Goal: Task Accomplishment & Management: Use online tool/utility

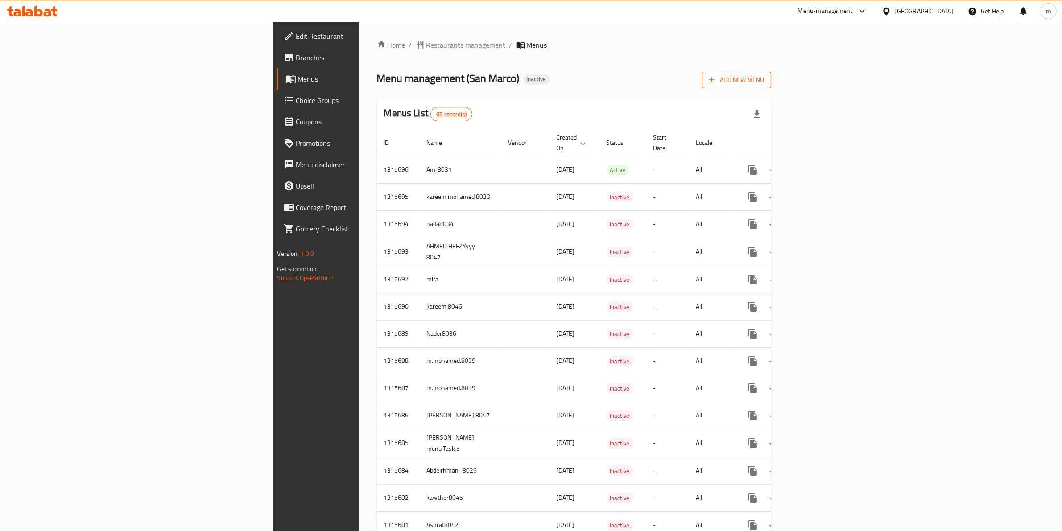
click at [764, 74] on span "Add New Menu" at bounding box center [736, 79] width 55 height 11
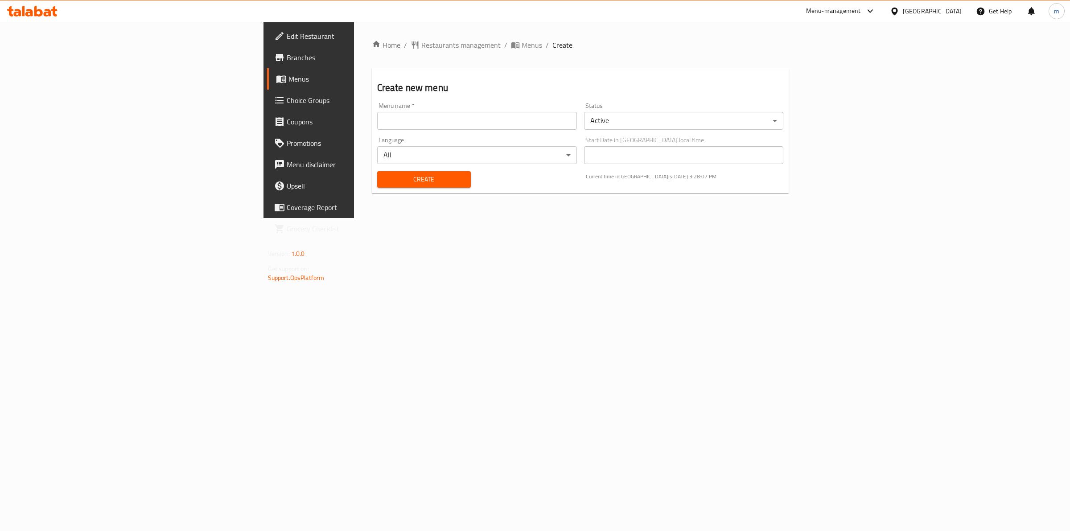
click at [377, 119] on input "text" at bounding box center [477, 121] width 200 height 18
type input "[PERSON_NAME] 8037"
click at [384, 179] on span "Create" at bounding box center [423, 179] width 79 height 11
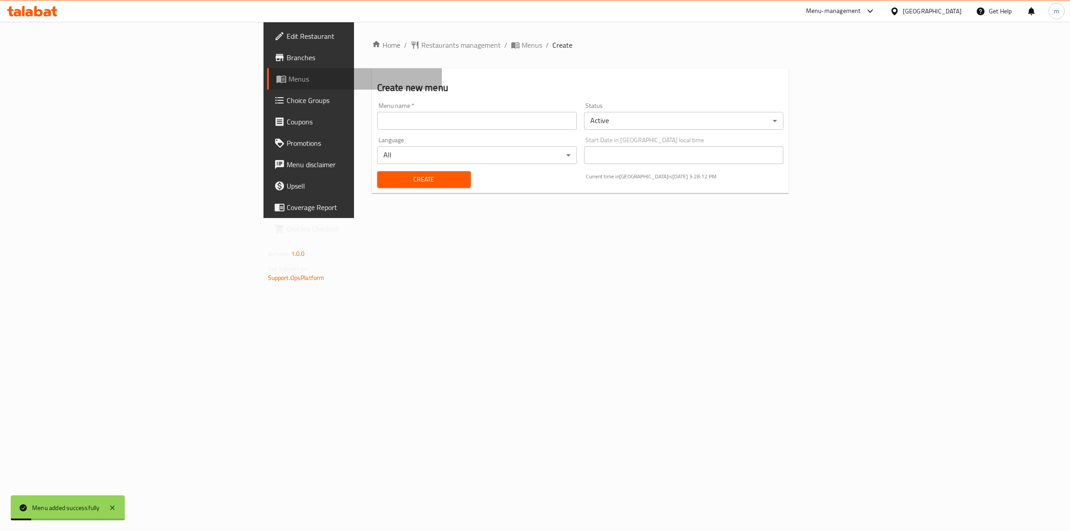
click at [288, 78] on span "Menus" at bounding box center [361, 79] width 147 height 11
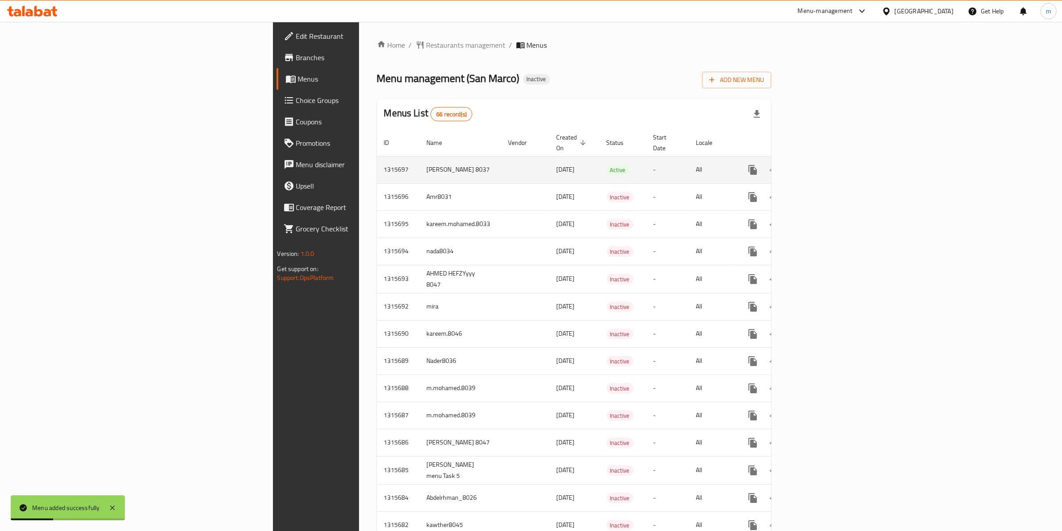
click at [821, 166] on icon "enhanced table" at bounding box center [817, 170] width 8 height 8
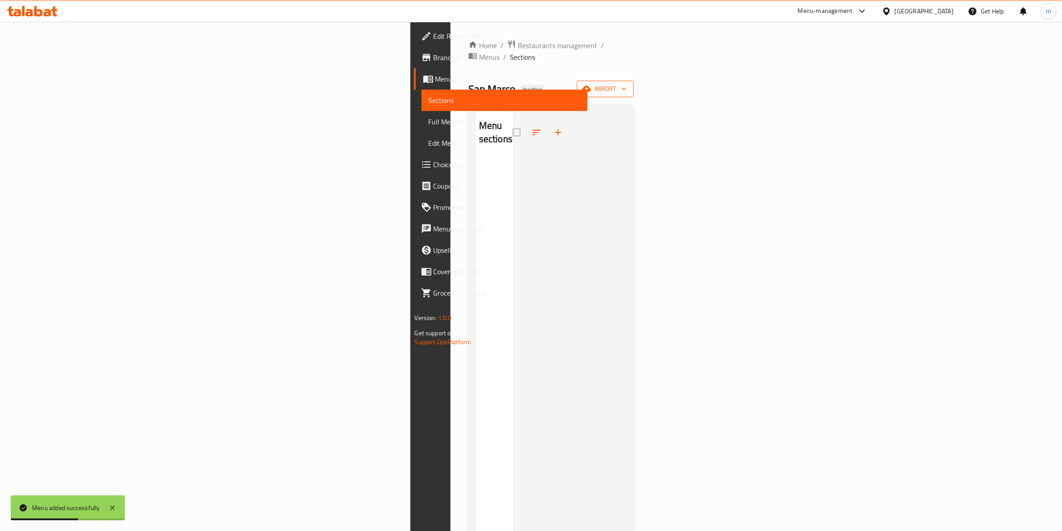
click at [634, 85] on button "import" at bounding box center [604, 89] width 57 height 16
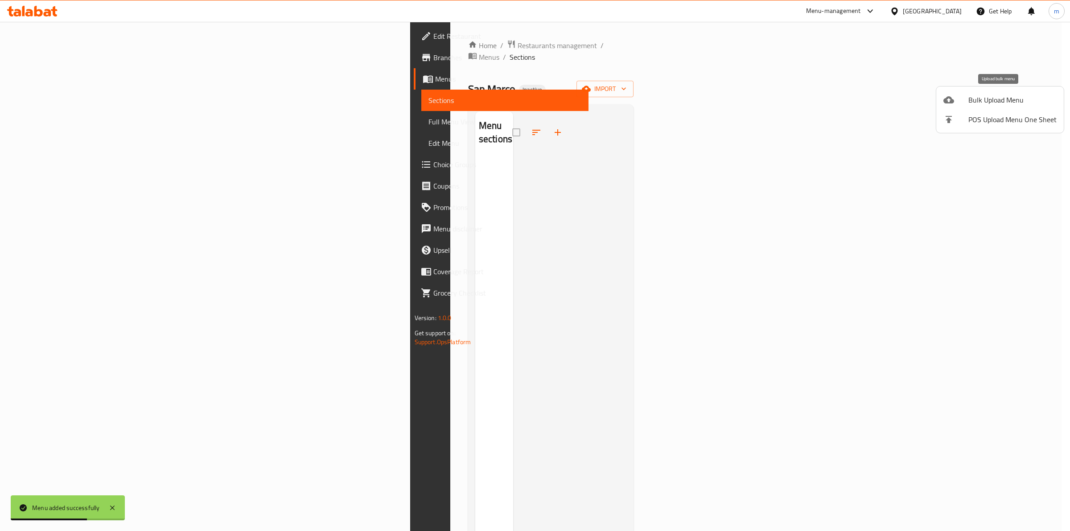
click at [982, 97] on span "Bulk Upload Menu" at bounding box center [1012, 100] width 88 height 11
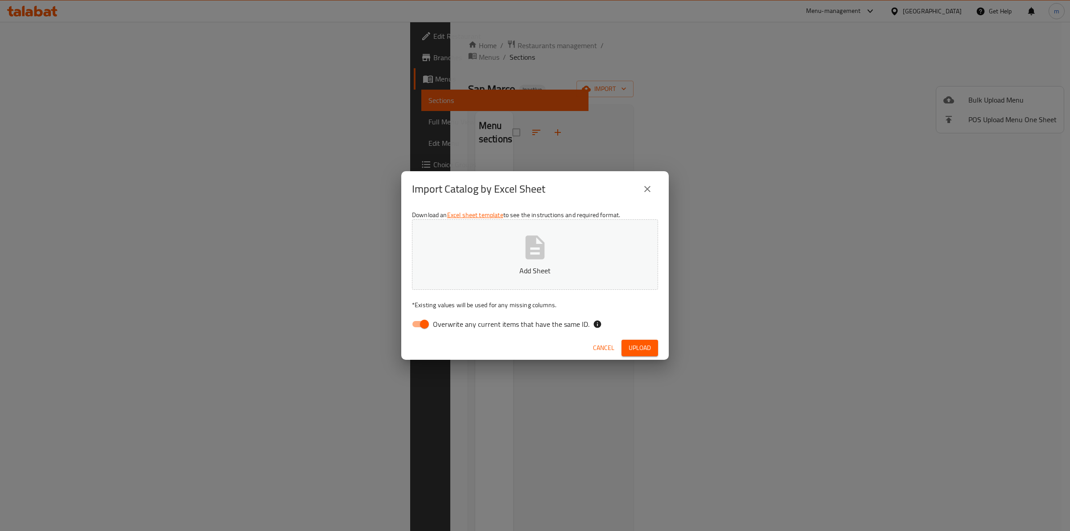
click at [427, 325] on input "Overwrite any current items that have the same ID." at bounding box center [424, 324] width 51 height 17
checkbox input "false"
click at [641, 350] on span "Upload" at bounding box center [640, 347] width 22 height 11
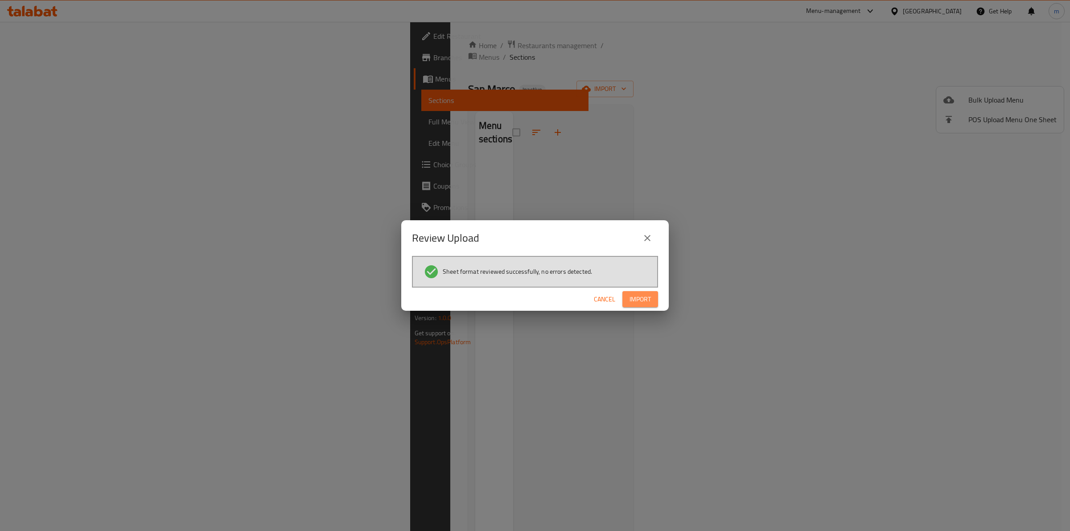
click at [639, 300] on span "Import" at bounding box center [640, 299] width 21 height 11
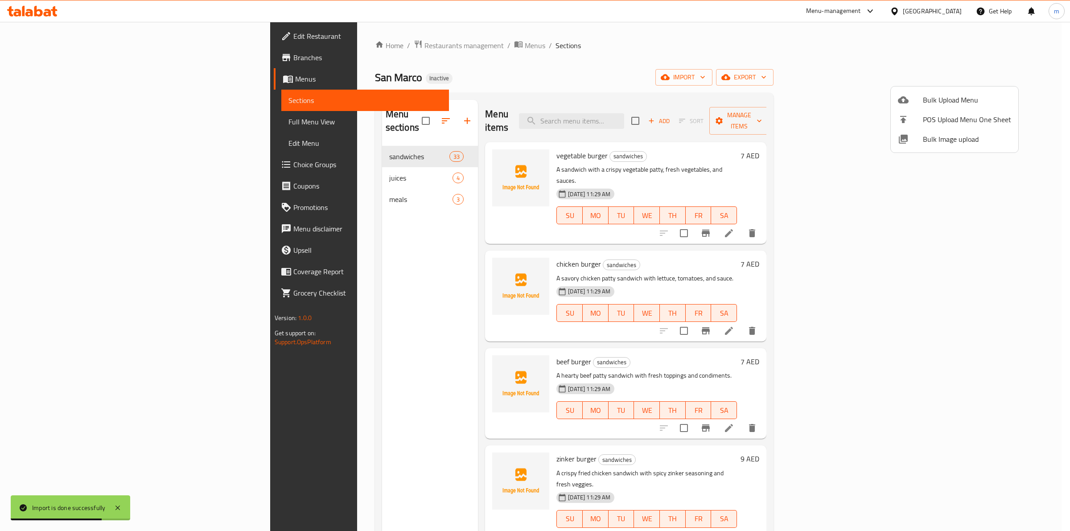
click at [385, 175] on div at bounding box center [535, 265] width 1070 height 531
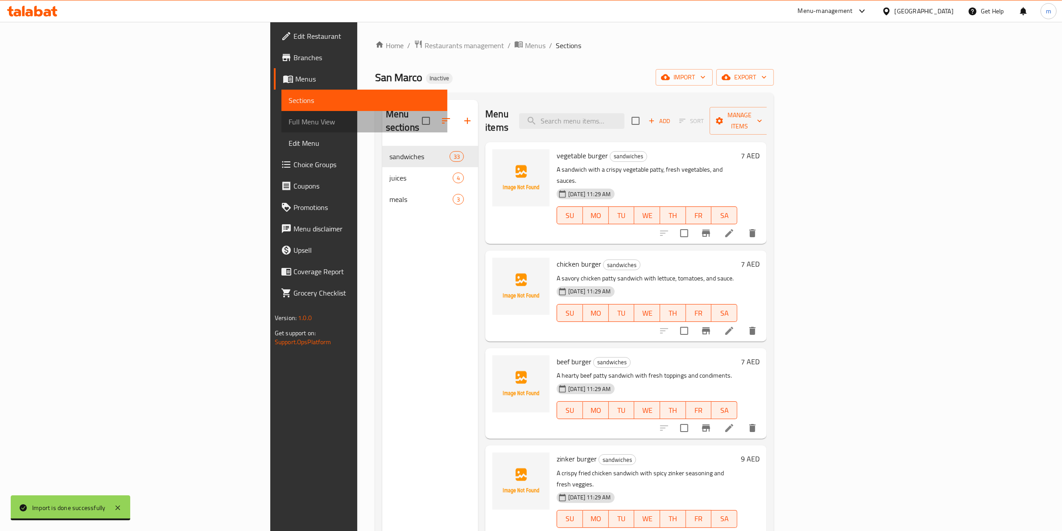
click at [288, 117] on span "Full Menu View" at bounding box center [364, 121] width 152 height 11
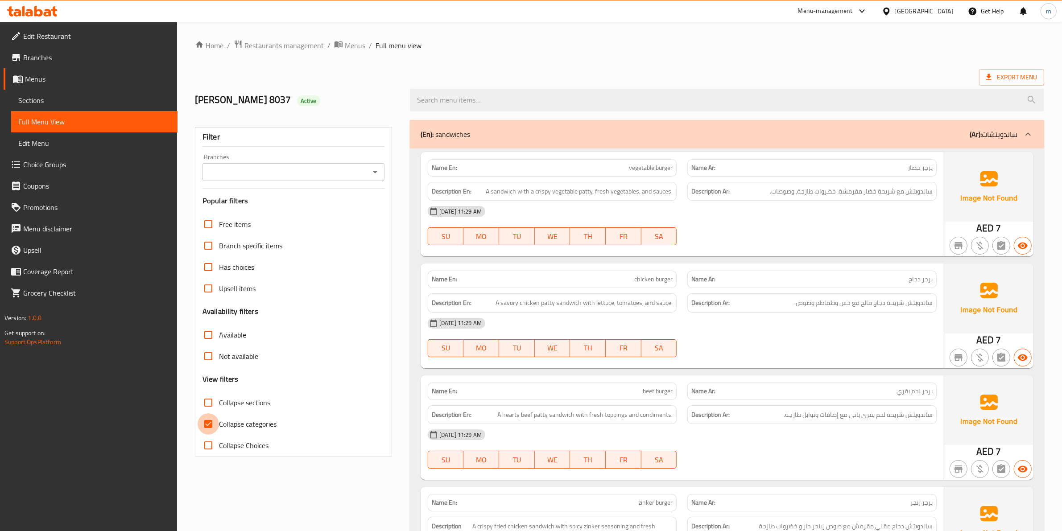
click at [210, 427] on input "Collapse categories" at bounding box center [208, 423] width 21 height 21
checkbox input "false"
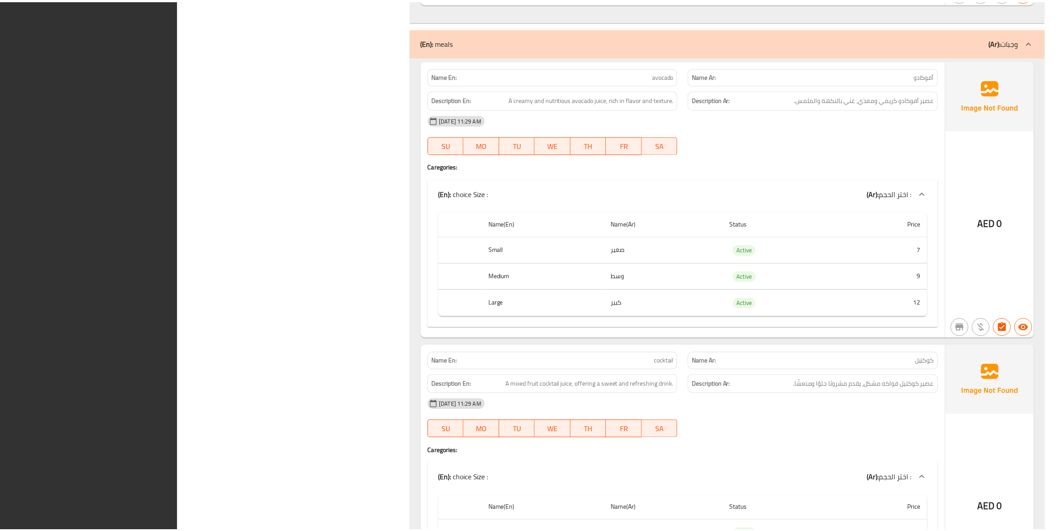
scroll to position [6144, 0]
